Goal: Communication & Community: Answer question/provide support

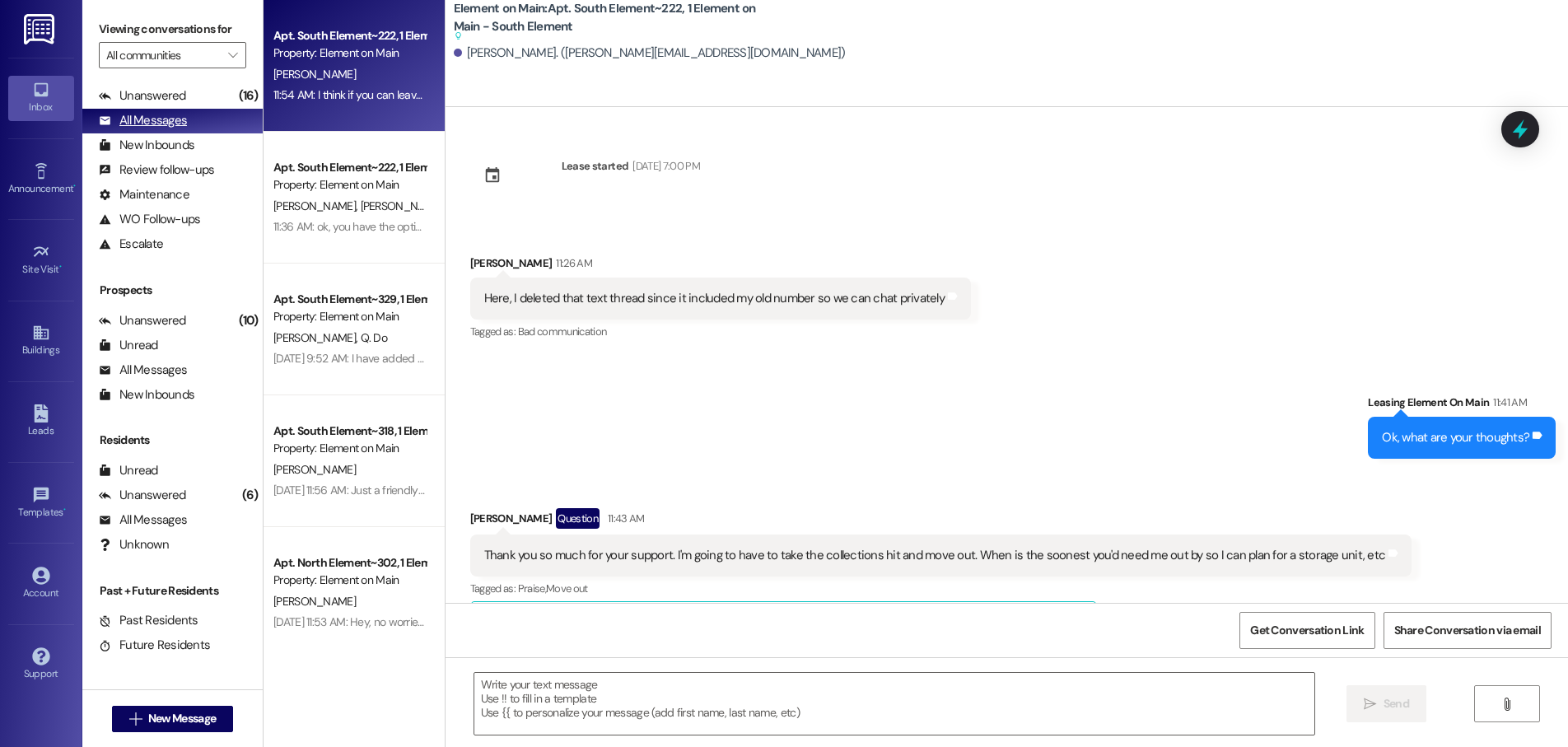
scroll to position [387, 0]
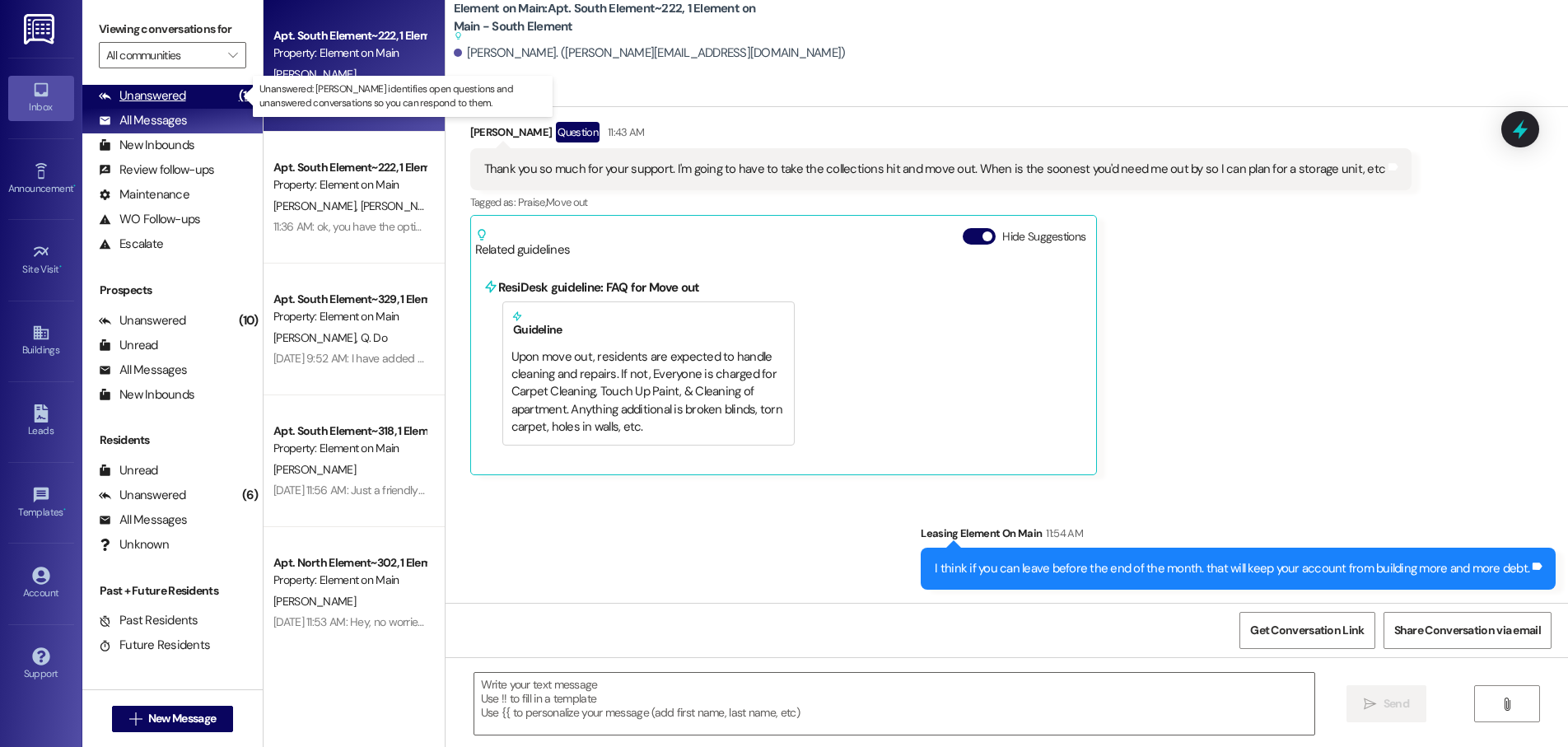
click at [151, 94] on div "Unanswered" at bounding box center [142, 96] width 88 height 17
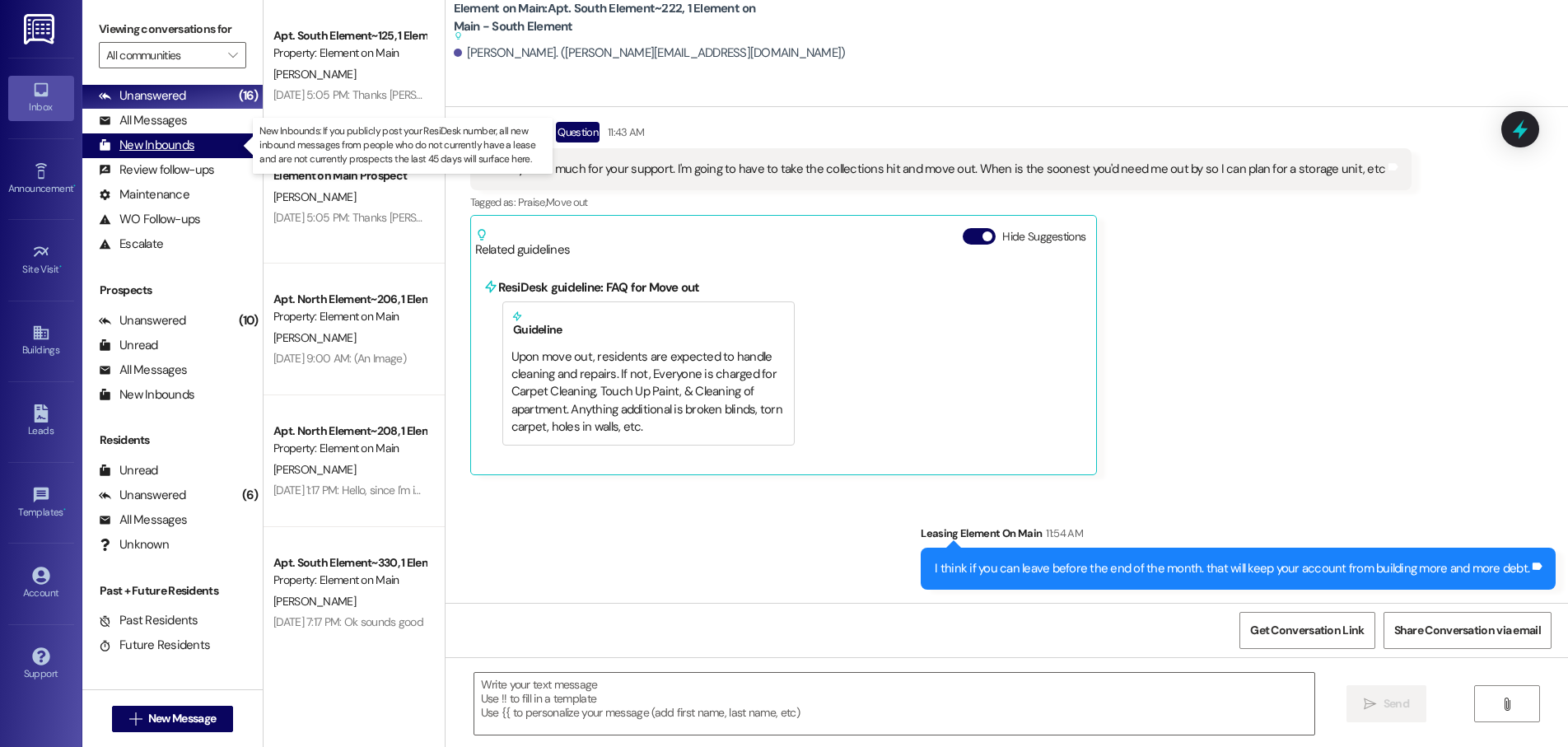
click at [146, 147] on div "New Inbounds" at bounding box center [146, 145] width 96 height 17
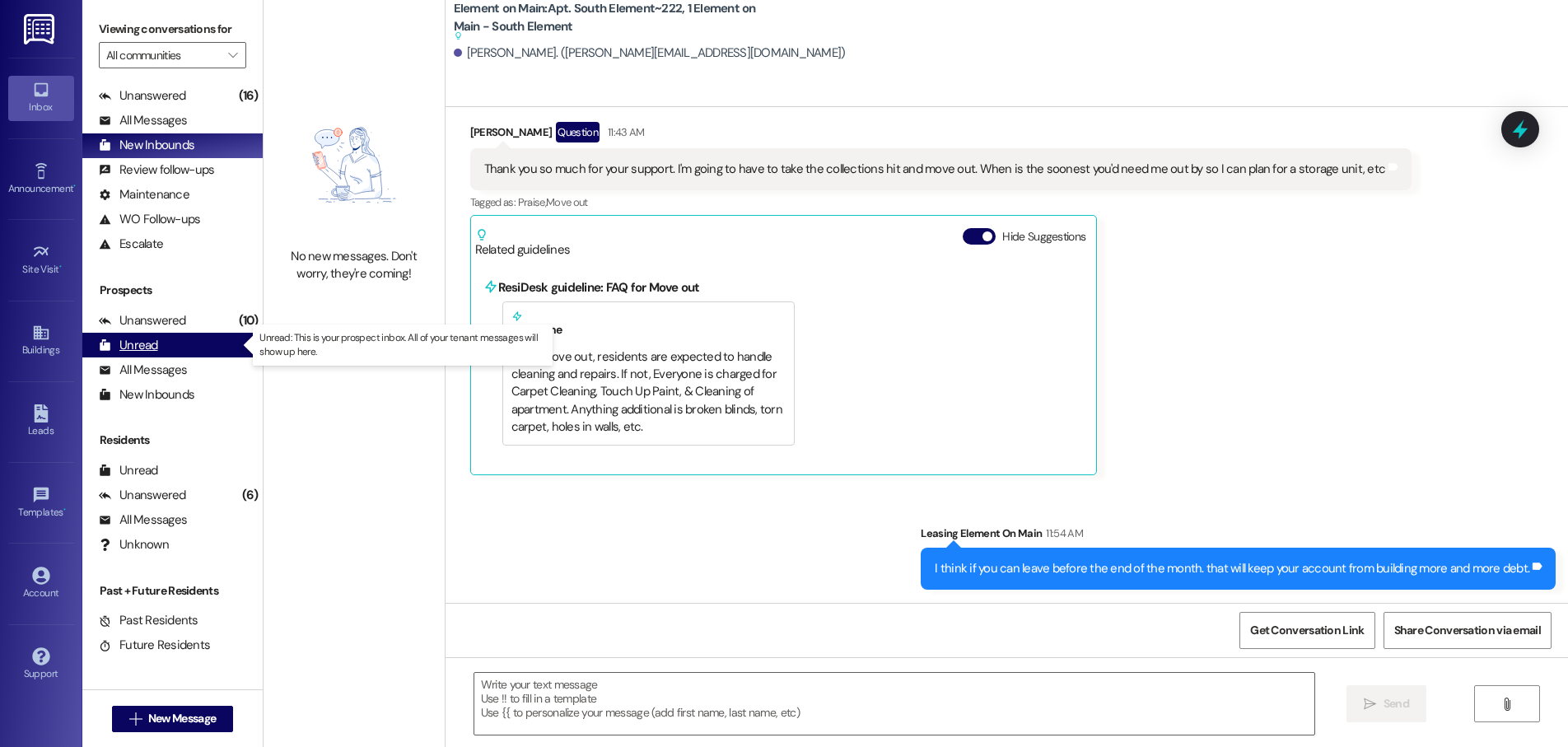
click at [135, 341] on div "Unread" at bounding box center [128, 345] width 59 height 17
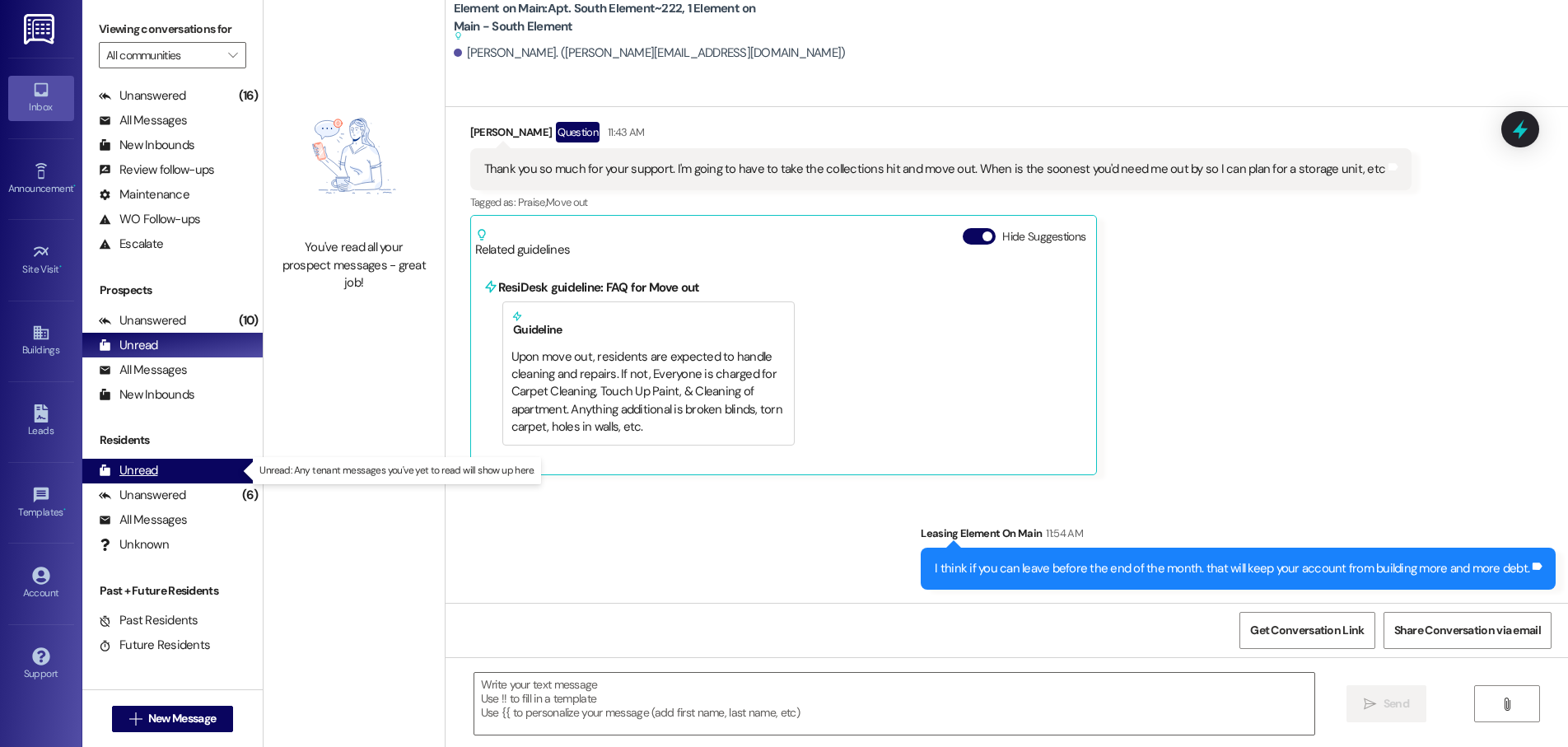
click at [142, 472] on div "Unread" at bounding box center [128, 471] width 59 height 17
